Goal: Task Accomplishment & Management: Use online tool/utility

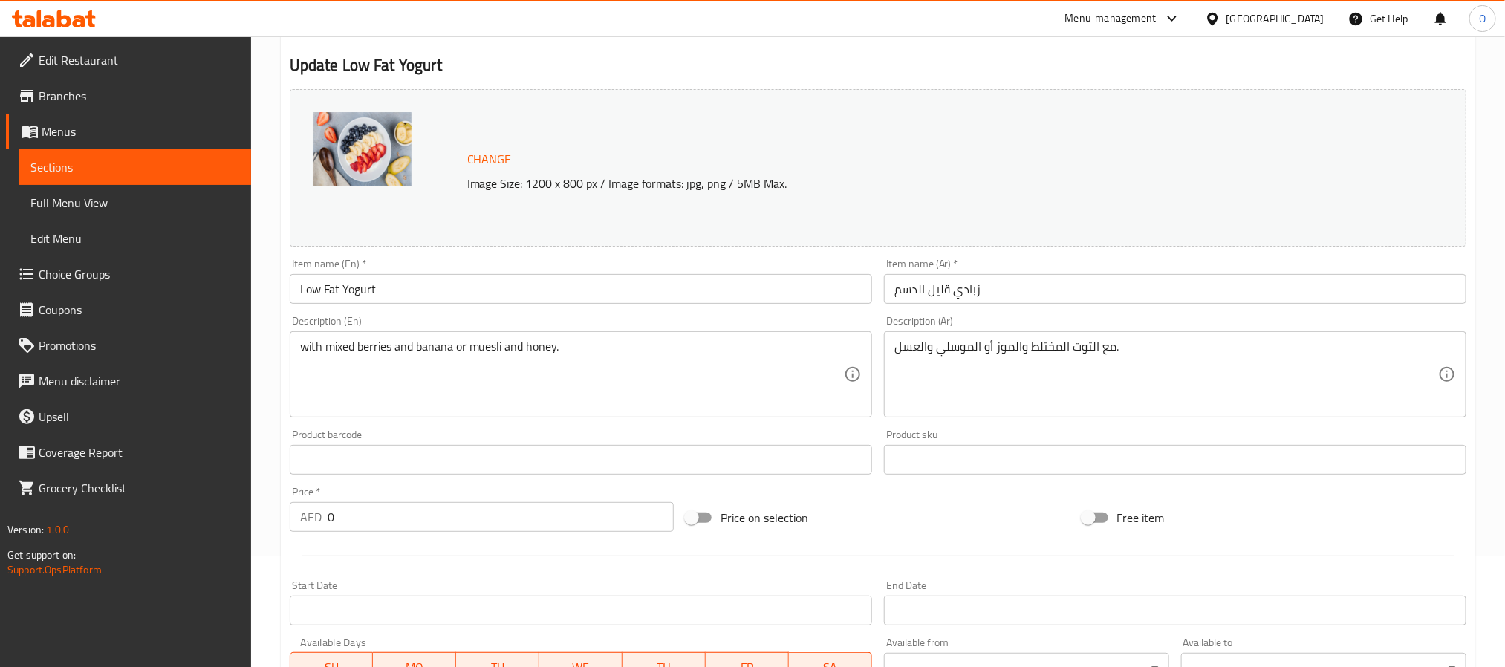
scroll to position [1618, 0]
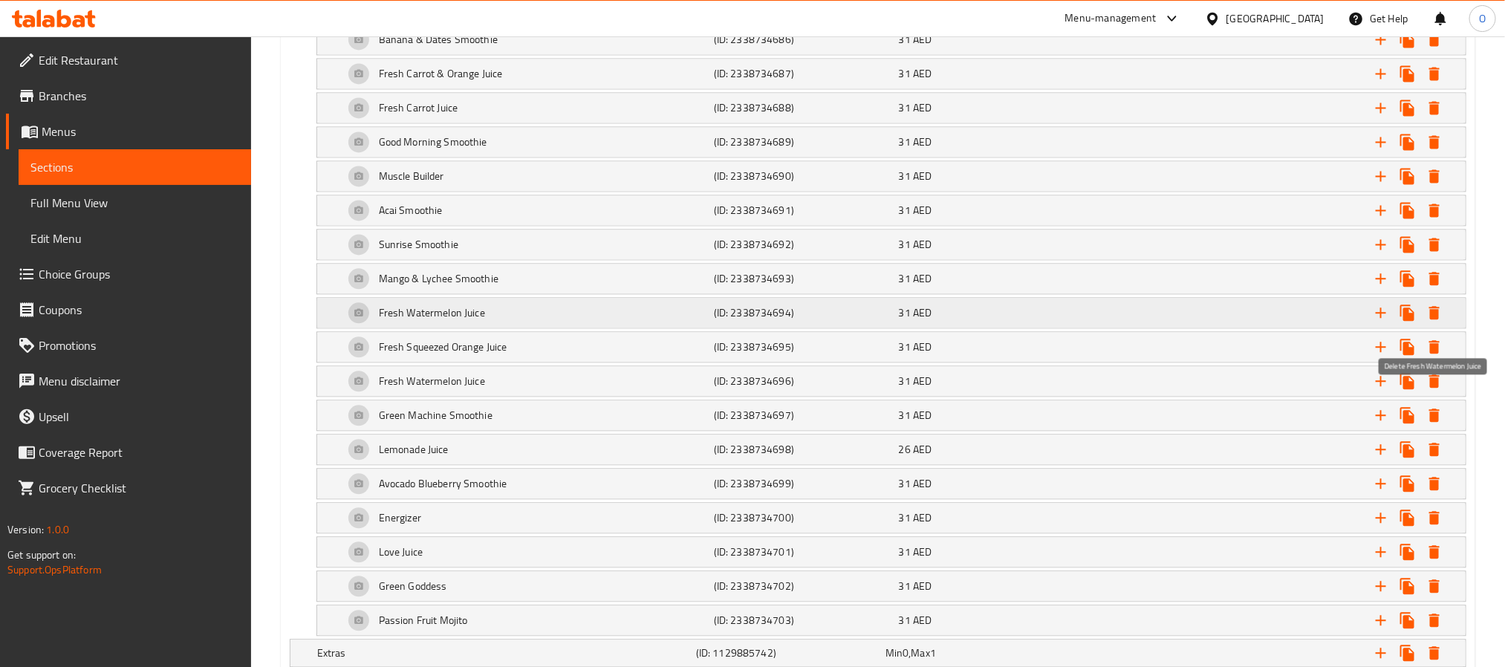
click at [1433, 319] on icon "Expand" at bounding box center [1434, 312] width 10 height 13
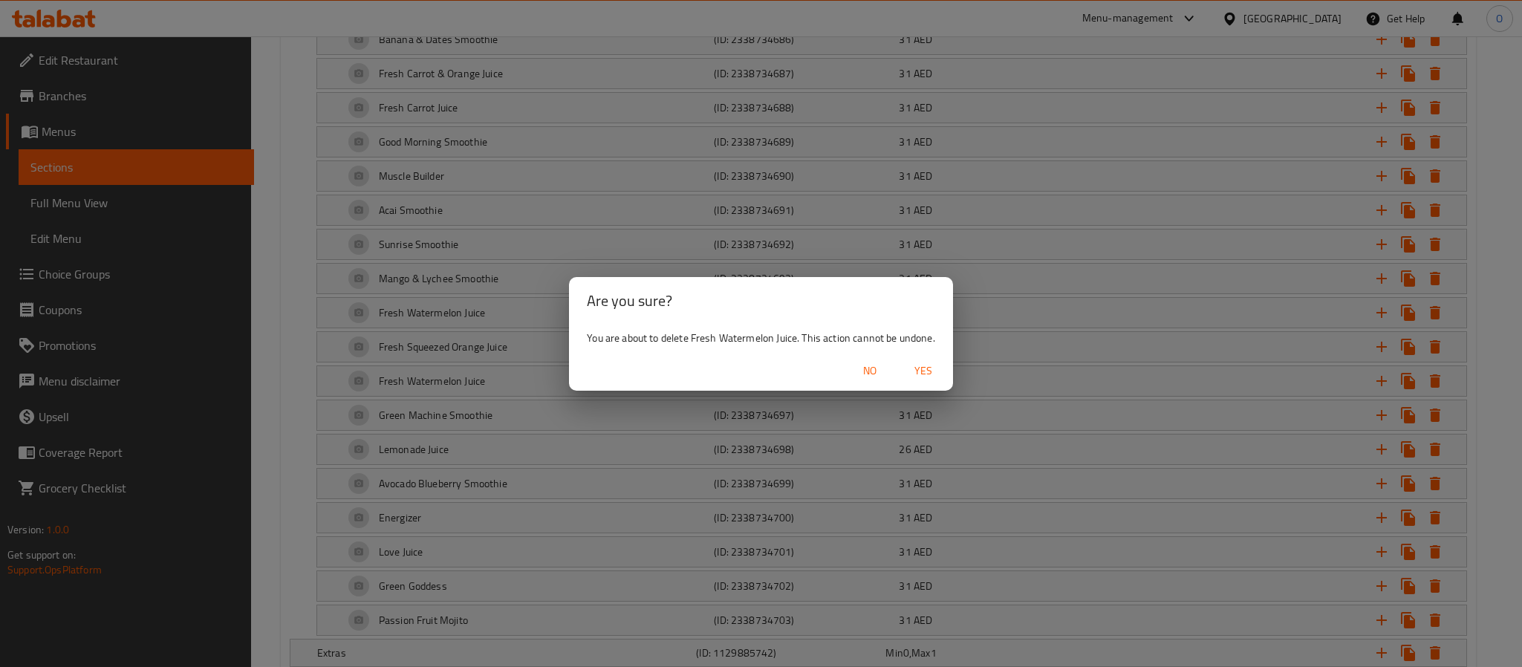
click at [919, 368] on span "Yes" at bounding box center [923, 371] width 36 height 19
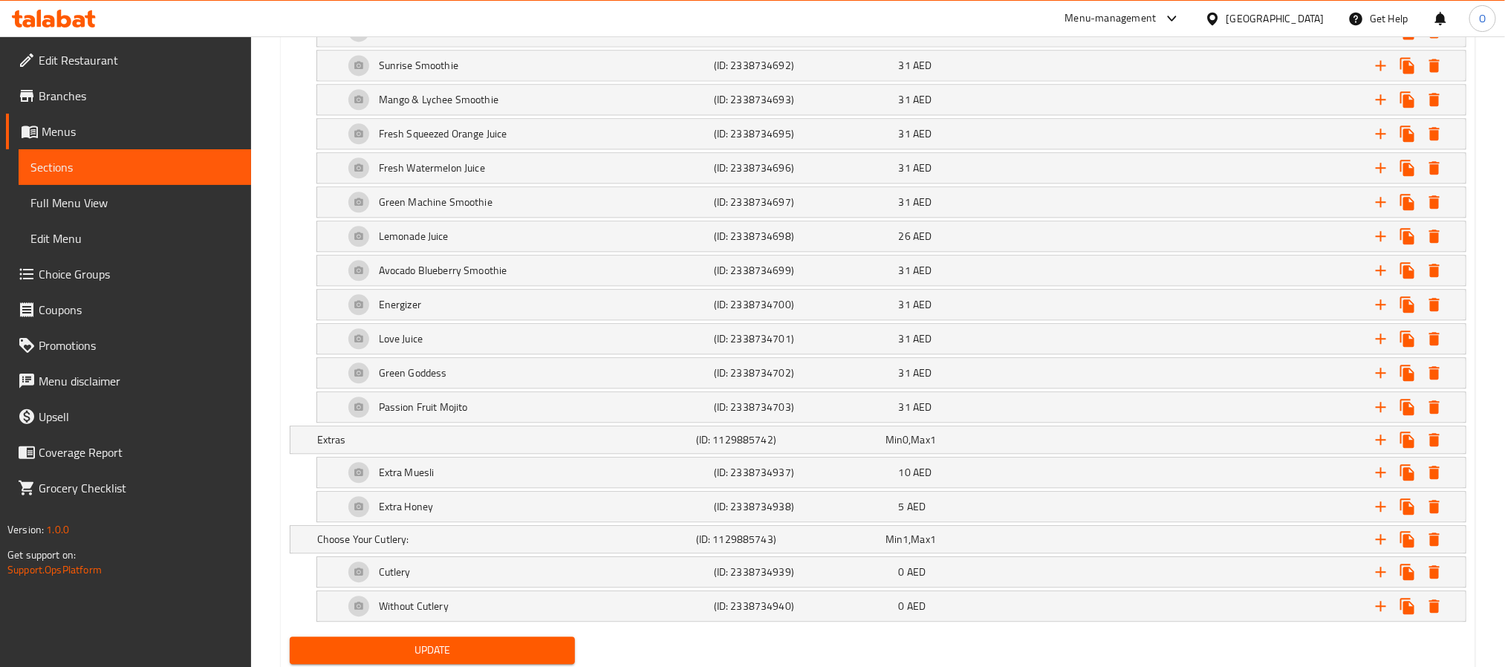
scroll to position [1875, 0]
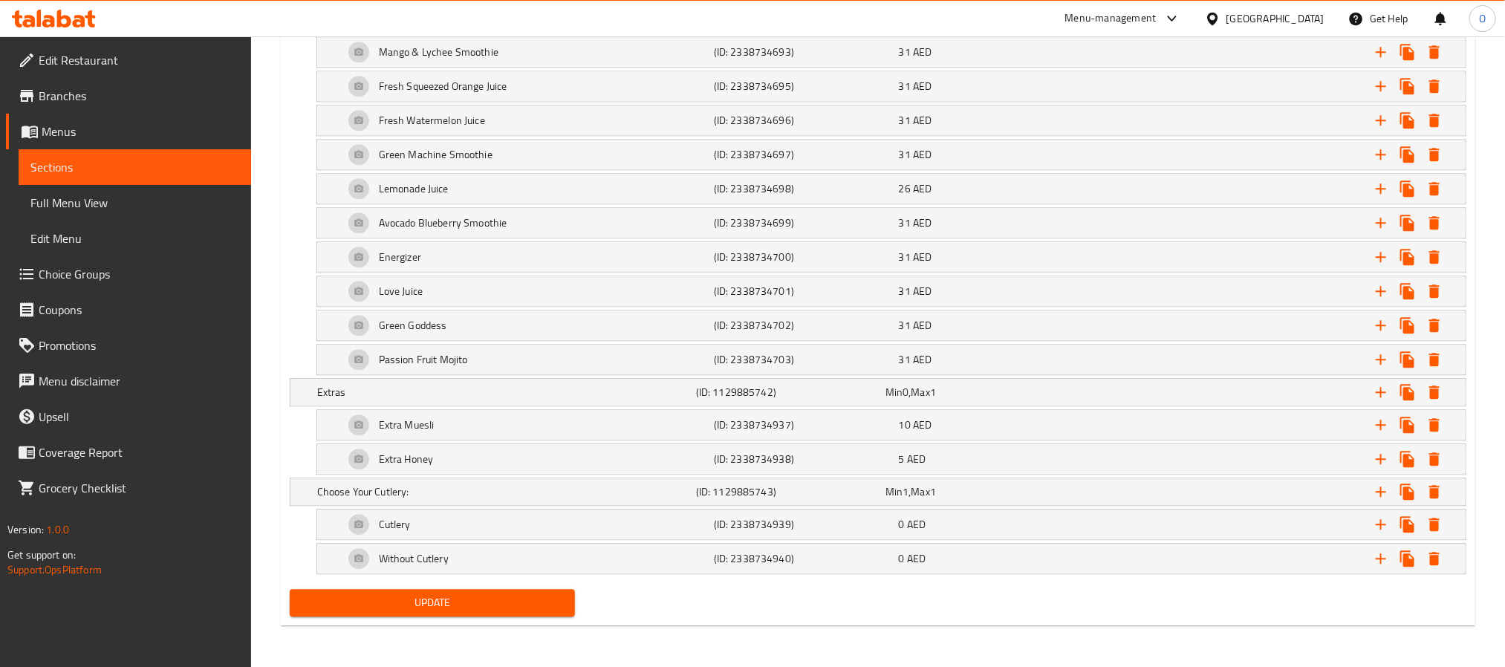
click at [415, 602] on span "Update" at bounding box center [432, 602] width 261 height 19
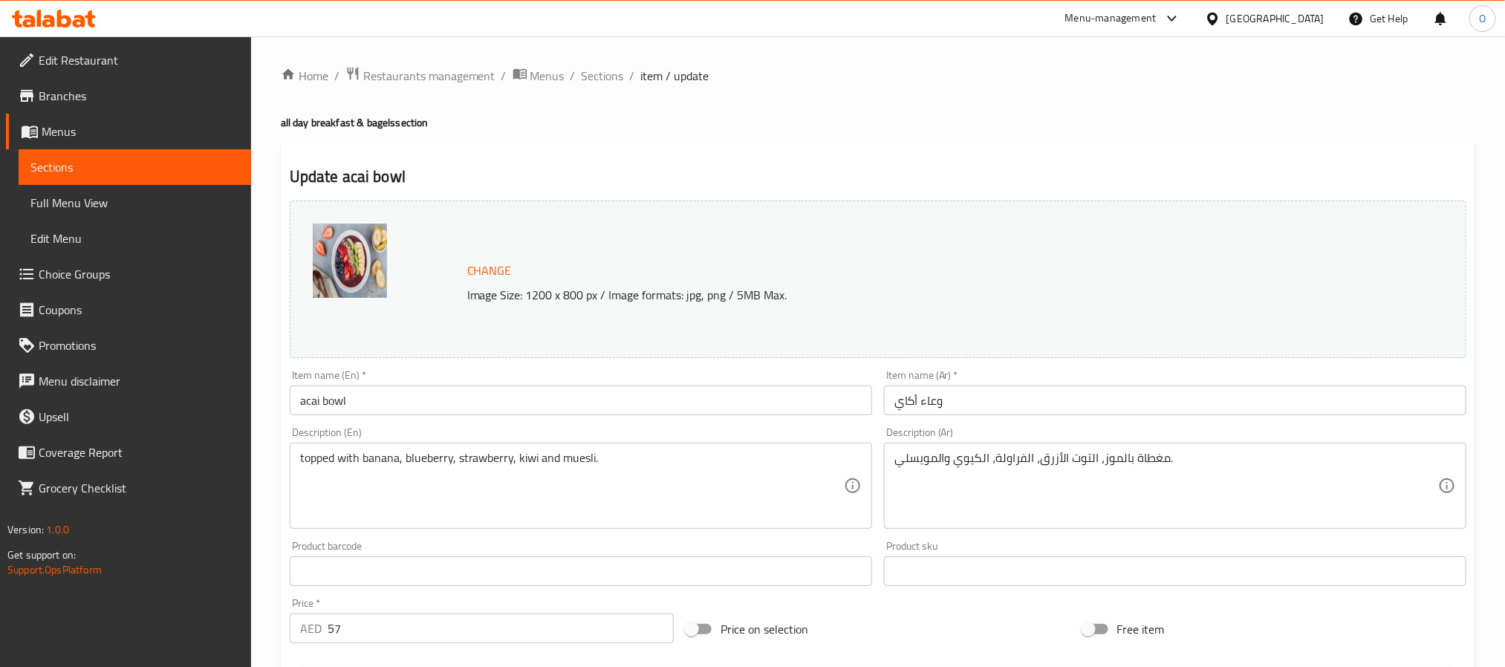
scroll to position [1583, 0]
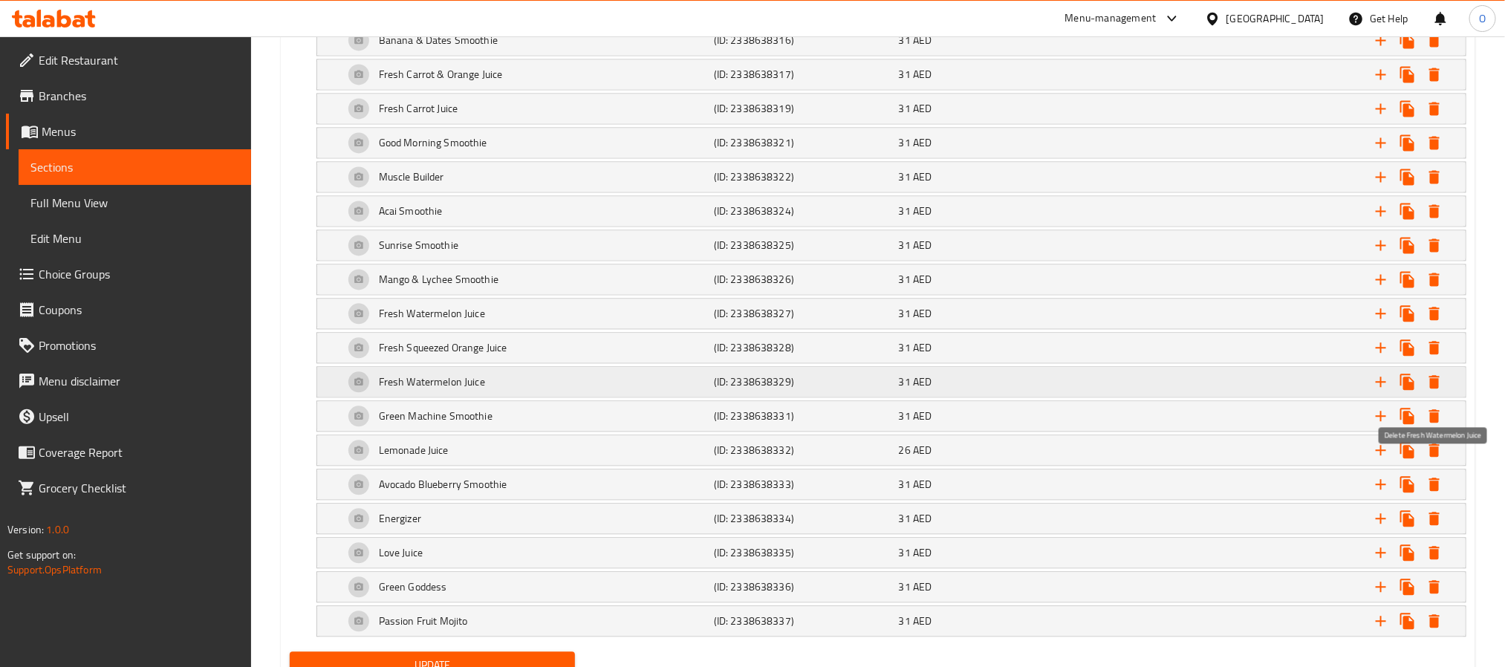
click at [1440, 391] on icon "Expand" at bounding box center [1434, 382] width 18 height 18
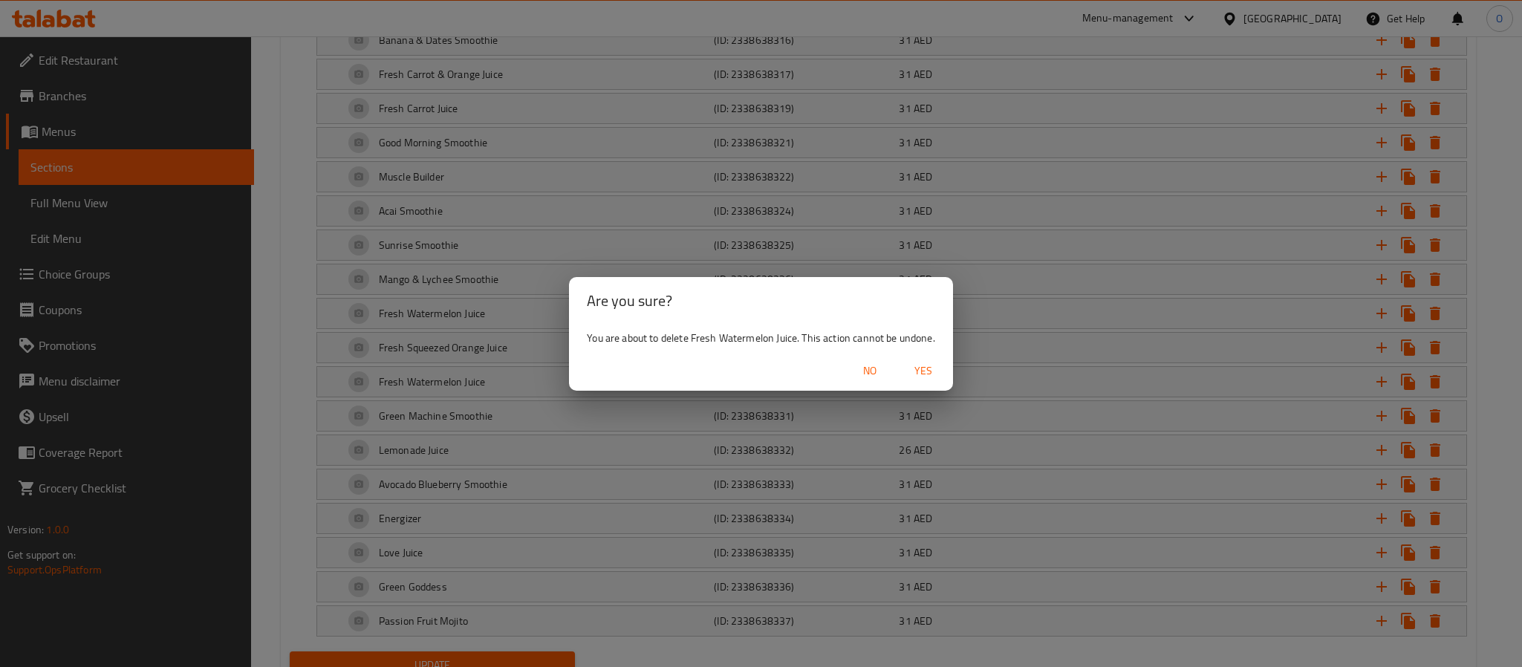
click at [925, 371] on span "Yes" at bounding box center [923, 371] width 36 height 19
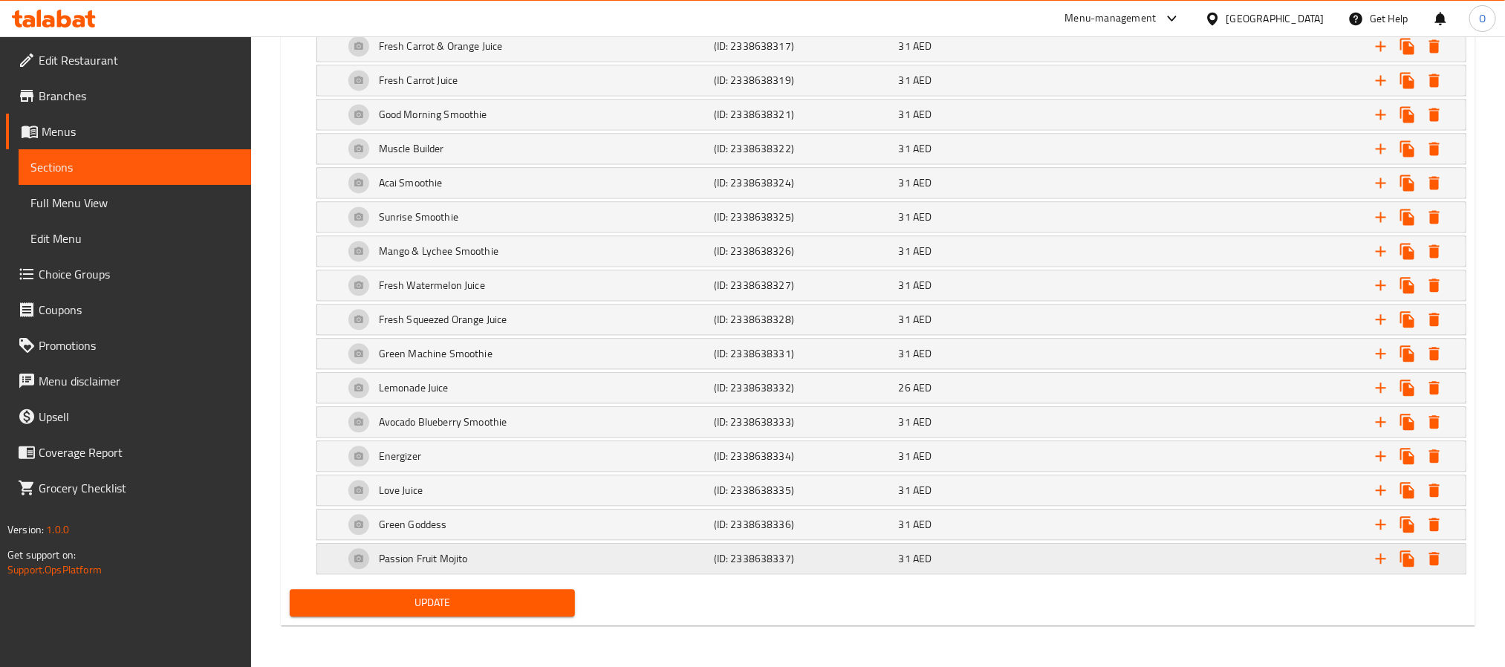
scroll to position [1636, 0]
click at [529, 602] on span "Update" at bounding box center [432, 602] width 261 height 19
